Goal: Task Accomplishment & Management: Use online tool/utility

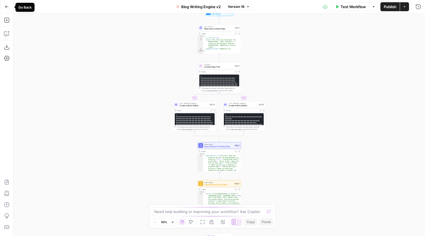
click at [7, 6] on icon "button" at bounding box center [7, 7] width 4 height 4
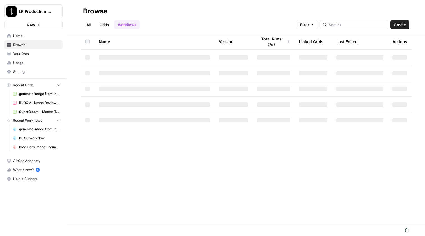
click at [34, 53] on span "Your Data" at bounding box center [36, 53] width 47 height 5
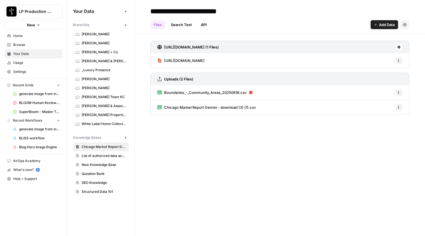
click at [29, 63] on span "Usage" at bounding box center [36, 62] width 47 height 5
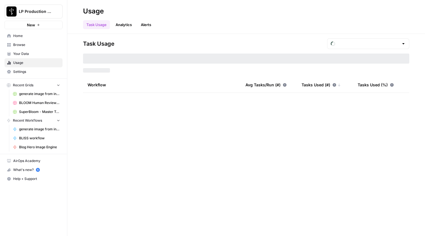
type input "August Tasks"
click at [20, 43] on span "Browse" at bounding box center [36, 44] width 47 height 5
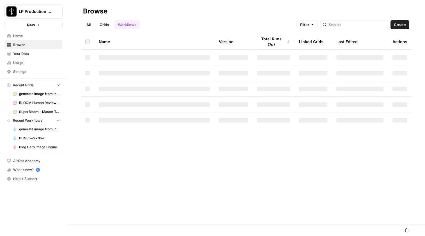
click at [24, 35] on span "Home" at bounding box center [36, 35] width 47 height 5
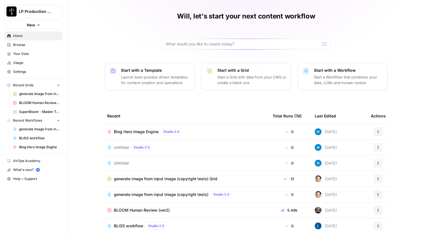
scroll to position [22, 0]
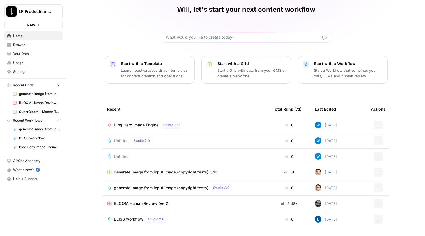
click at [120, 156] on span "Untitled" at bounding box center [121, 157] width 15 height 6
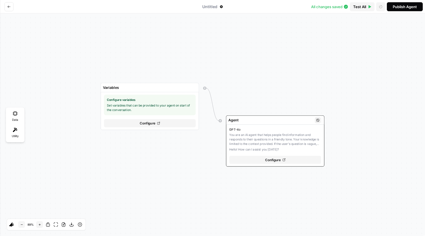
click at [283, 147] on div "GPT-4o You are an AI agent that helps people find information and responds to t…" at bounding box center [275, 139] width 92 height 25
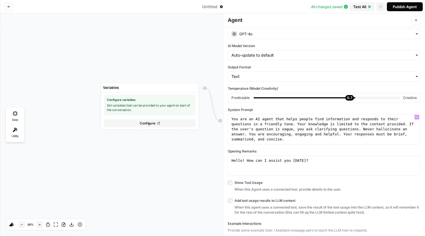
scroll to position [87, 0]
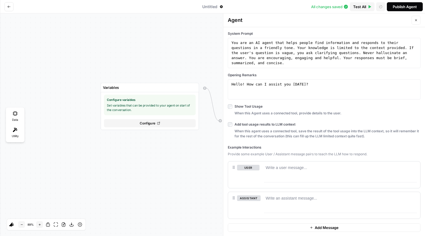
click at [10, 8] on icon "Go back" at bounding box center [8, 6] width 3 height 3
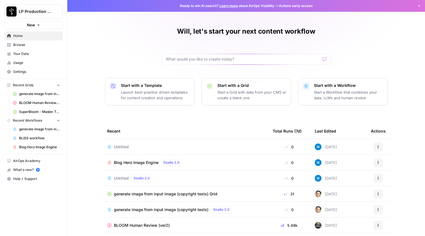
scroll to position [22, 0]
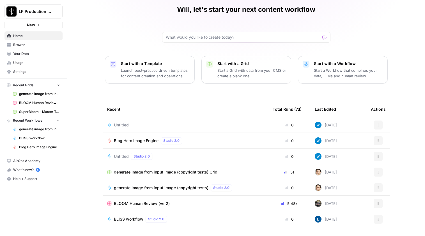
click at [23, 47] on link "Browse" at bounding box center [33, 44] width 58 height 9
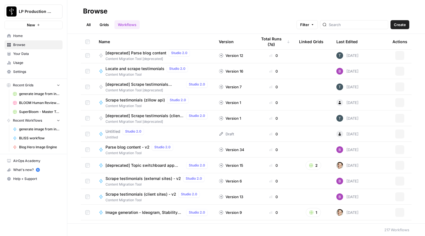
scroll to position [3238, 0]
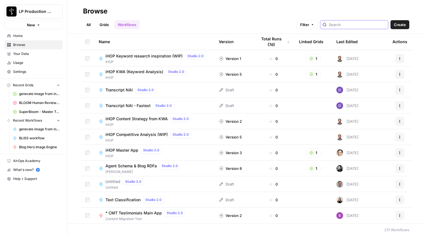
click at [352, 26] on input "search" at bounding box center [357, 25] width 57 height 6
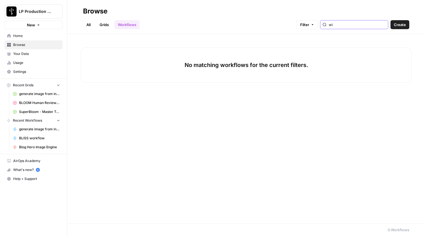
type input "w"
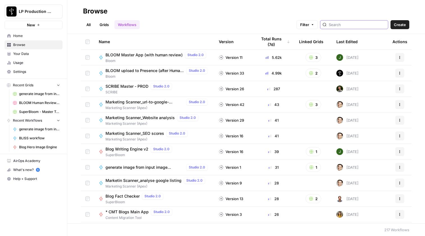
click at [318, 21] on button "Filter" at bounding box center [307, 24] width 21 height 9
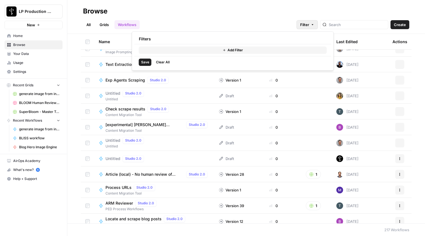
scroll to position [1592, 0]
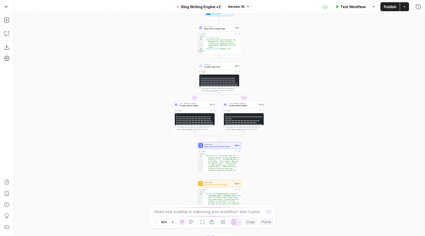
click at [7, 10] on button "Go Back" at bounding box center [7, 7] width 10 height 10
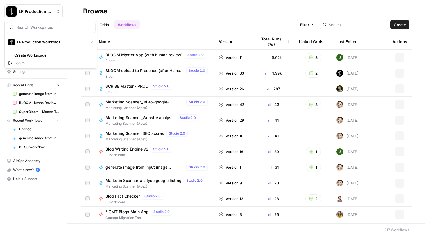
click at [52, 13] on span "LP Production Workloads" at bounding box center [36, 12] width 34 height 6
click at [69, 214] on div "Name Version Total Runs (7d) Linked Grids Last Edited Actions BLOOM Master App …" at bounding box center [246, 129] width 358 height 190
click at [38, 121] on span "Recent Workflows" at bounding box center [27, 120] width 29 height 5
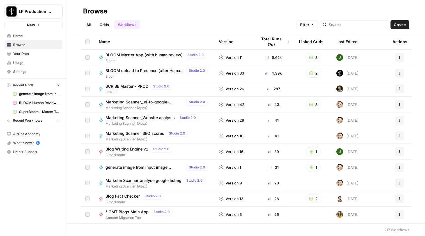
click at [38, 121] on span "Recent Workflows" at bounding box center [27, 120] width 29 height 5
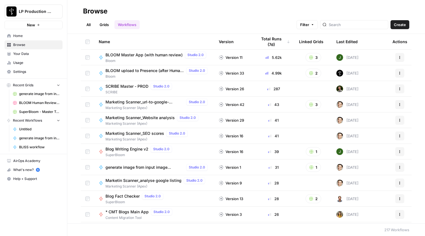
click at [29, 52] on span "Your Data" at bounding box center [36, 53] width 47 height 5
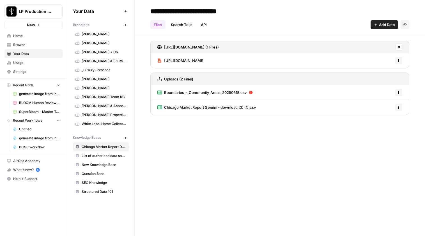
click at [27, 36] on span "Home" at bounding box center [36, 35] width 47 height 5
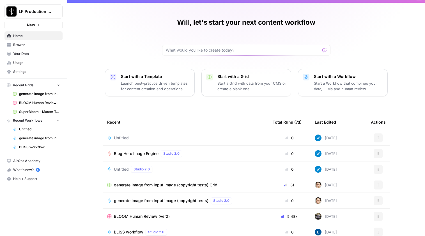
scroll to position [22, 0]
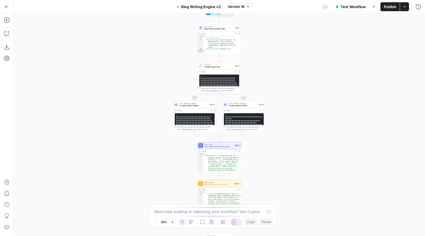
click at [6, 11] on button "Go Back" at bounding box center [7, 7] width 10 height 10
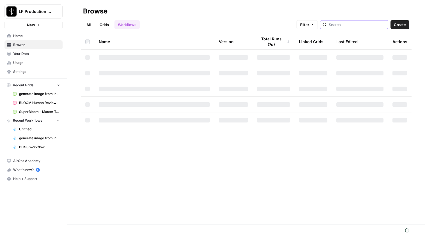
click at [373, 24] on input "search" at bounding box center [357, 25] width 57 height 6
type input "PED Demo Summary Creator"
click at [405, 27] on span "Create" at bounding box center [400, 25] width 12 height 6
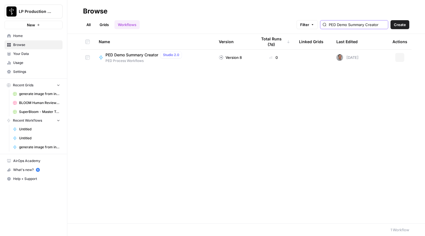
click at [365, 24] on input "PED Demo Summary Creator" at bounding box center [357, 25] width 57 height 6
click at [134, 55] on span "PED Demo Summary Creator" at bounding box center [132, 55] width 53 height 6
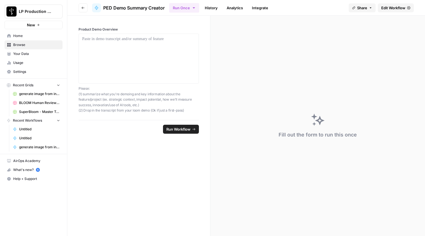
click at [85, 8] on button "Go back" at bounding box center [83, 7] width 9 height 9
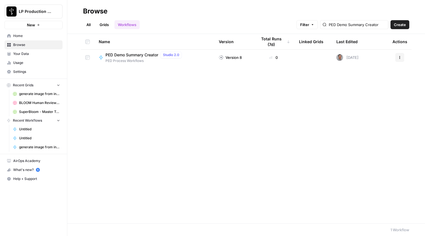
click at [113, 24] on ul "All Grids Workflows" at bounding box center [111, 24] width 57 height 9
click at [98, 24] on link "Grids" at bounding box center [104, 24] width 16 height 9
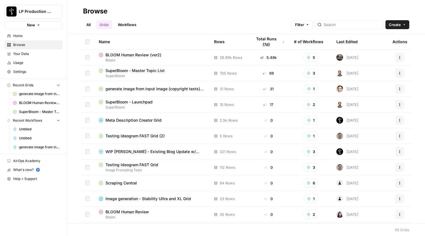
click at [132, 23] on link "Workflows" at bounding box center [127, 24] width 25 height 9
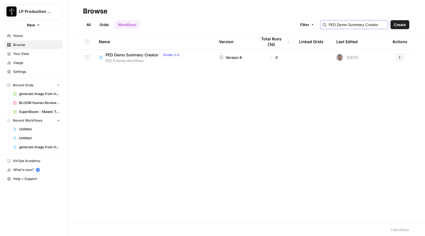
click at [359, 26] on input "PED Demo Summary Creator" at bounding box center [357, 25] width 57 height 6
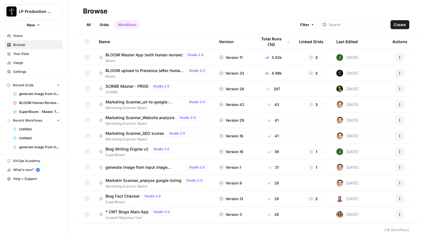
click at [358, 42] on th "Last Edited" at bounding box center [360, 41] width 56 height 15
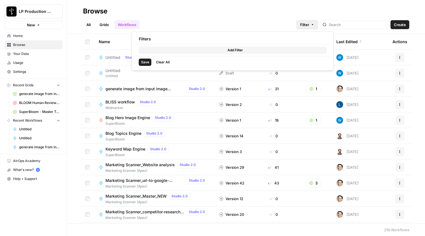
click at [309, 25] on span "Filter" at bounding box center [304, 25] width 9 height 6
click at [234, 50] on span "Add Filter" at bounding box center [235, 50] width 15 height 5
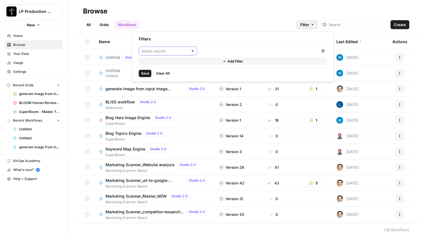
click at [179, 49] on input "text" at bounding box center [165, 51] width 47 height 6
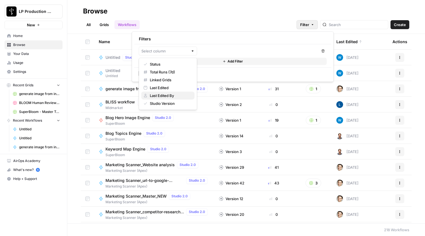
click at [174, 97] on span "Last Edited By" at bounding box center [170, 96] width 40 height 6
type input "Last Edited By"
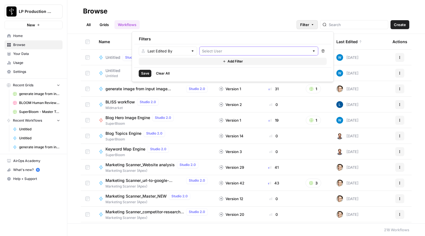
click at [215, 50] on input "text" at bounding box center [256, 51] width 108 height 6
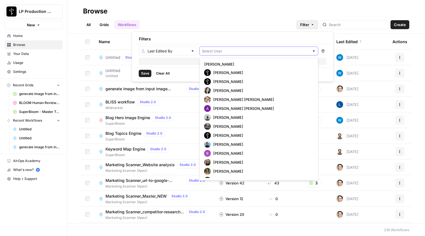
click at [222, 51] on input "text" at bounding box center [256, 51] width 108 height 6
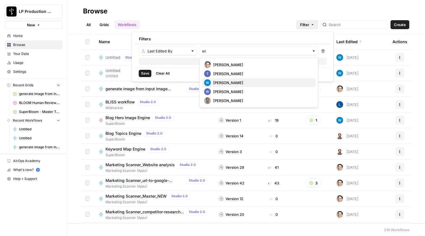
click at [236, 82] on span "Will Kornegay" at bounding box center [262, 83] width 98 height 6
type input "Will Kornegay"
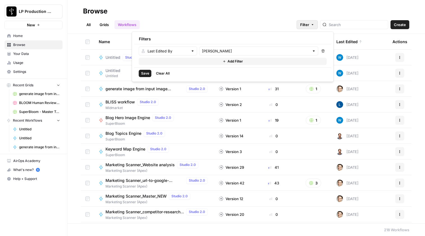
click at [146, 73] on span "Save" at bounding box center [145, 73] width 8 height 5
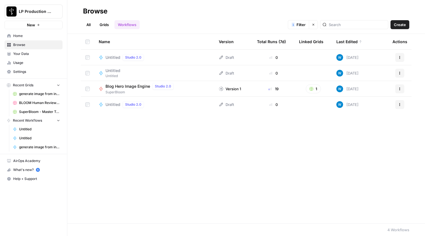
click at [109, 106] on span "Untitled" at bounding box center [113, 105] width 15 height 6
click at [114, 59] on span "Untitled" at bounding box center [113, 58] width 15 height 6
click at [356, 21] on div at bounding box center [354, 24] width 68 height 9
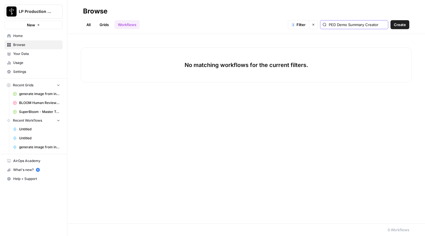
click at [357, 26] on input "PED Demo Summary Creator" at bounding box center [357, 25] width 57 height 6
type input "PED Demo Summary Creator"
click at [107, 26] on link "Grids" at bounding box center [104, 24] width 16 height 9
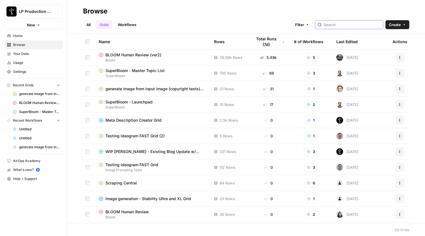
click at [356, 26] on input "search" at bounding box center [352, 25] width 57 height 6
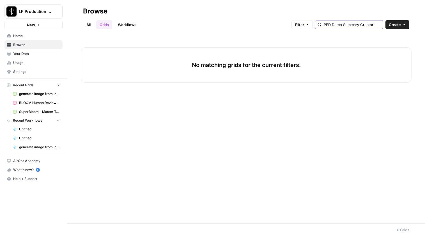
drag, startPoint x: 360, startPoint y: 24, endPoint x: 291, endPoint y: 23, distance: 68.5
click at [291, 24] on div "All Grids Workflows Filter PED Demo Summary Creator Create" at bounding box center [246, 22] width 327 height 13
click at [342, 24] on input "PED Demo Summary Creator" at bounding box center [352, 25] width 57 height 6
drag, startPoint x: 360, startPoint y: 24, endPoint x: 528, endPoint y: 49, distance: 169.2
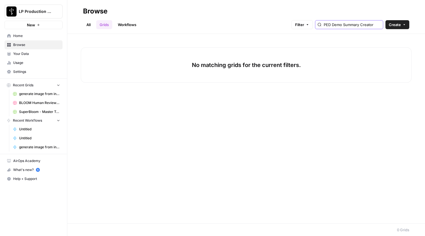
click at [425, 49] on html "LP Production Workloads New Home Browse Your Data Usage Settings Recent Grids g…" at bounding box center [212, 118] width 425 height 236
type input "PED Demo"
click at [216, 21] on div "All Grids Workflows Filter PED Demo Create" at bounding box center [246, 22] width 327 height 13
click at [88, 23] on link "All" at bounding box center [88, 24] width 11 height 9
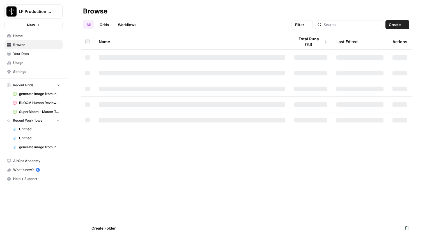
click at [127, 24] on link "Workflows" at bounding box center [127, 24] width 25 height 9
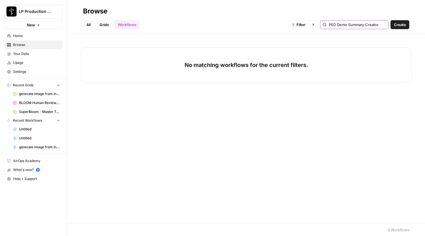
click at [350, 22] on input "PED Demo Summary Creator" at bounding box center [357, 25] width 57 height 6
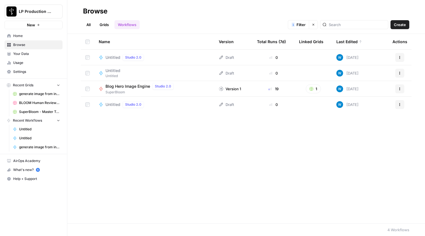
click at [315, 25] on icon "button" at bounding box center [313, 24] width 3 height 3
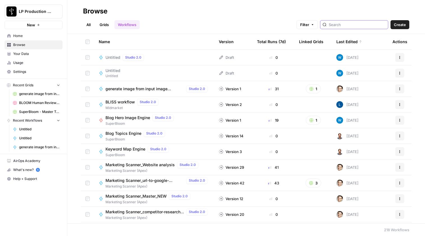
click at [358, 25] on input "search" at bounding box center [357, 25] width 57 height 6
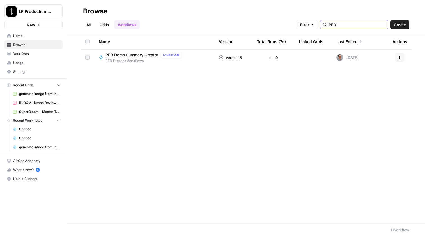
type input "PED"
click at [361, 100] on div "Name Version Total Runs (7d) Linked Grids Last Edited Actions PED Demo Summary …" at bounding box center [246, 129] width 358 height 190
click at [168, 54] on span "Studio 2.0" at bounding box center [171, 55] width 16 height 5
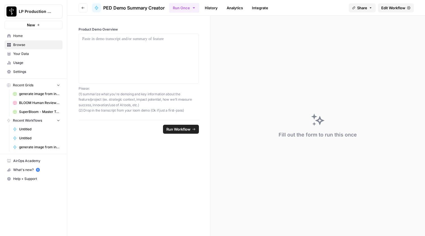
click at [392, 10] on link "Edit Workflow" at bounding box center [396, 7] width 36 height 9
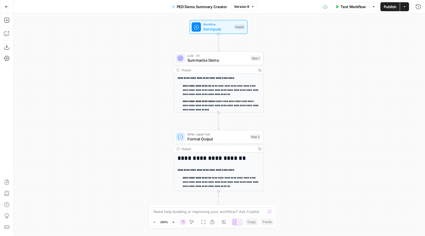
click at [6, 7] on icon "button" at bounding box center [7, 7] width 4 height 4
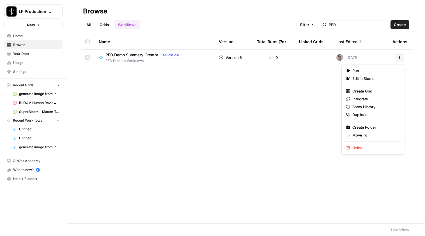
click at [402, 56] on button "Actions" at bounding box center [400, 57] width 9 height 9
click at [259, 76] on div "Name Version Total Runs (7d) Linked Grids Last Edited Actions PED Demo Summary …" at bounding box center [246, 129] width 358 height 190
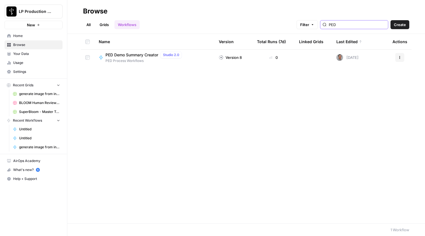
click at [358, 26] on input "PED" at bounding box center [357, 25] width 57 height 6
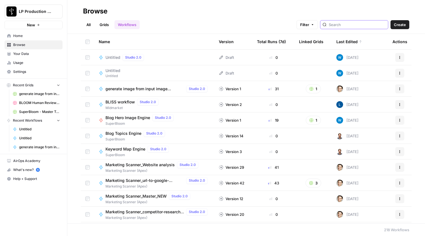
click at [309, 27] on span "Filter" at bounding box center [304, 25] width 9 height 6
click at [267, 50] on button "Add Filter" at bounding box center [233, 50] width 188 height 7
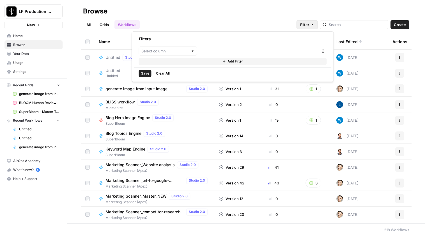
click at [190, 49] on div at bounding box center [168, 51] width 58 height 9
click at [176, 92] on button "Last Edited By" at bounding box center [168, 96] width 53 height 8
type input "Last Edited By"
click at [241, 51] on input "text" at bounding box center [256, 51] width 108 height 6
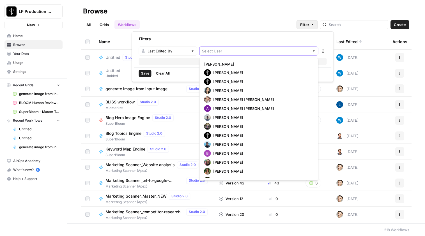
click at [261, 52] on input "text" at bounding box center [256, 51] width 108 height 6
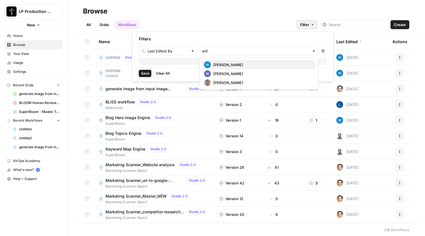
click at [246, 65] on span "Will Kornegay" at bounding box center [262, 65] width 98 height 6
type input "Will Kornegay"
click at [145, 76] on span "Save" at bounding box center [145, 73] width 8 height 5
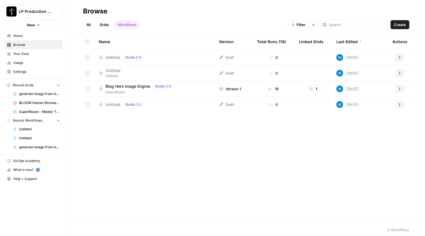
click at [114, 58] on span "Untitled" at bounding box center [113, 58] width 15 height 6
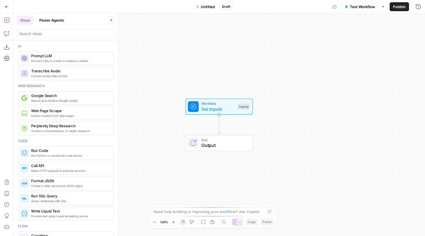
click at [226, 105] on span "Workflow" at bounding box center [218, 103] width 33 height 5
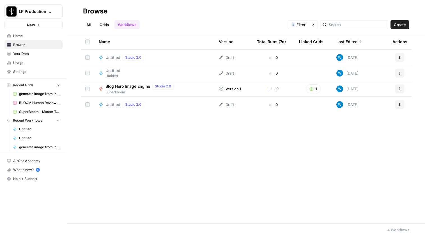
click at [116, 75] on span "Untitled" at bounding box center [115, 76] width 19 height 5
click at [24, 36] on span "Home" at bounding box center [36, 35] width 47 height 5
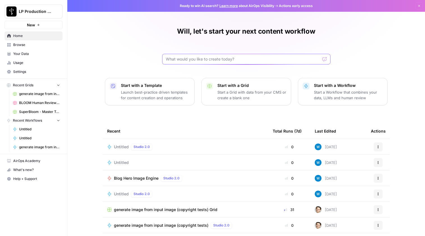
click at [243, 61] on input "text" at bounding box center [243, 59] width 154 height 6
type input "minto"
click button "Send" at bounding box center [324, 59] width 7 height 7
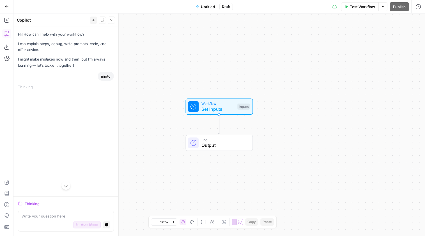
click at [6, 6] on icon "button" at bounding box center [6, 6] width 3 height 3
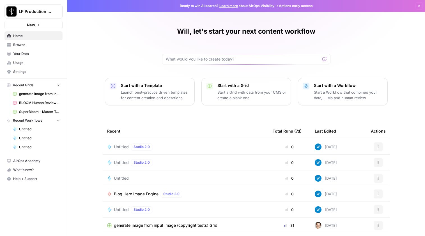
click at [24, 49] on link "Your Data" at bounding box center [33, 53] width 58 height 9
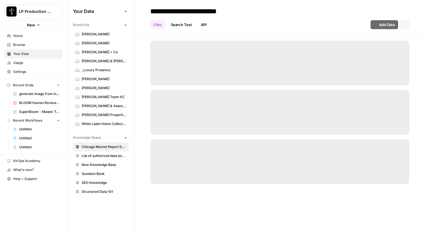
click at [26, 41] on link "Browse" at bounding box center [33, 44] width 58 height 9
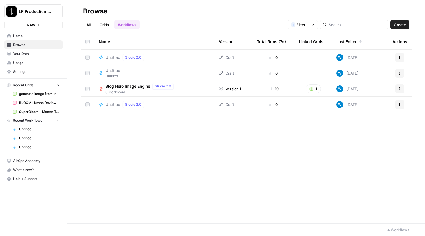
click at [344, 23] on div at bounding box center [354, 24] width 68 height 9
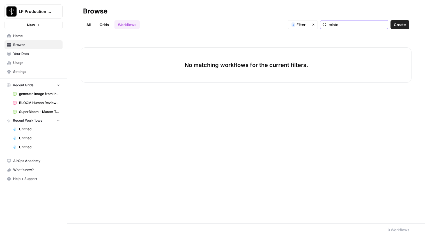
type input "minto"
click at [315, 24] on icon "button" at bounding box center [313, 24] width 3 height 3
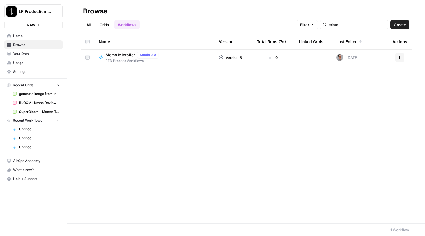
click at [120, 53] on span "Memo Mintofier" at bounding box center [120, 55] width 29 height 6
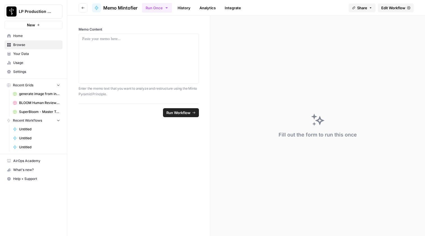
click at [178, 119] on footer "Run Workflow" at bounding box center [139, 113] width 120 height 18
click at [181, 114] on span "Run Workflow" at bounding box center [178, 113] width 24 height 6
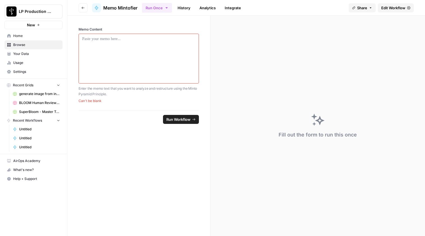
click at [395, 14] on header "Go back Memo Mintofier Run Once History Analytics Integrate Share Edit Workflow" at bounding box center [246, 8] width 358 height 16
click at [397, 7] on span "Edit Workflow" at bounding box center [394, 8] width 24 height 6
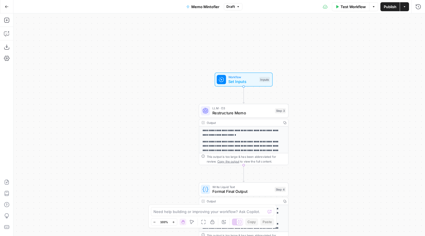
click at [204, 8] on span "Memo Mintofier" at bounding box center [205, 7] width 28 height 6
